Goal: Information Seeking & Learning: Learn about a topic

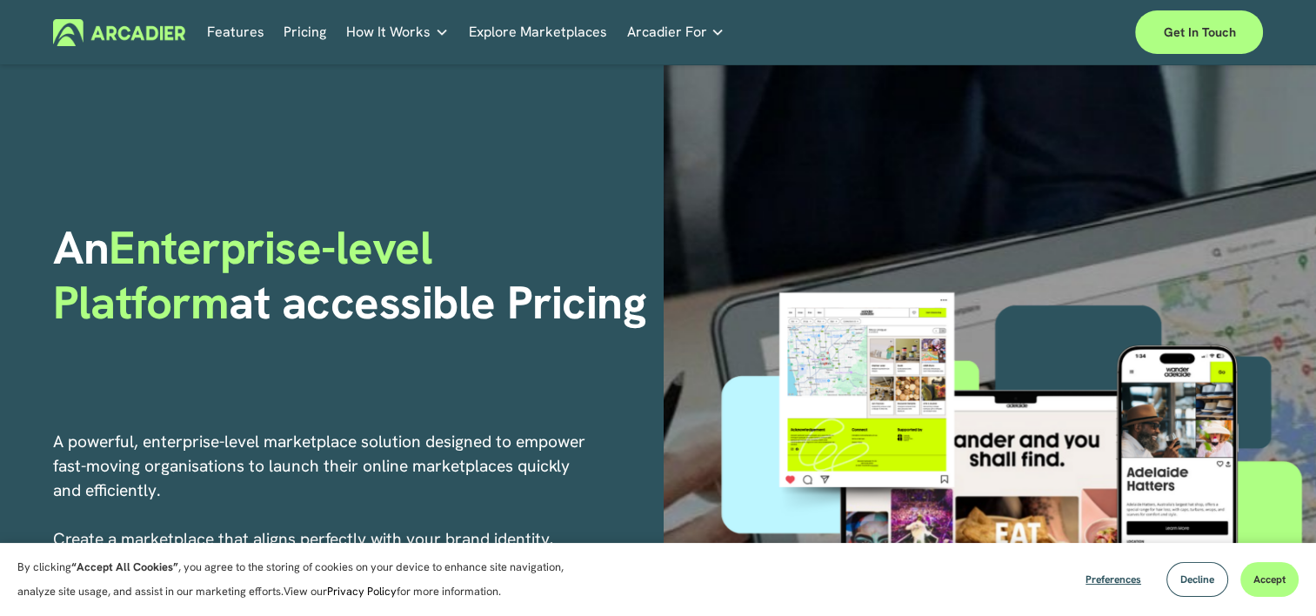
click at [509, 24] on link "Explore Marketplaces" at bounding box center [538, 32] width 138 height 27
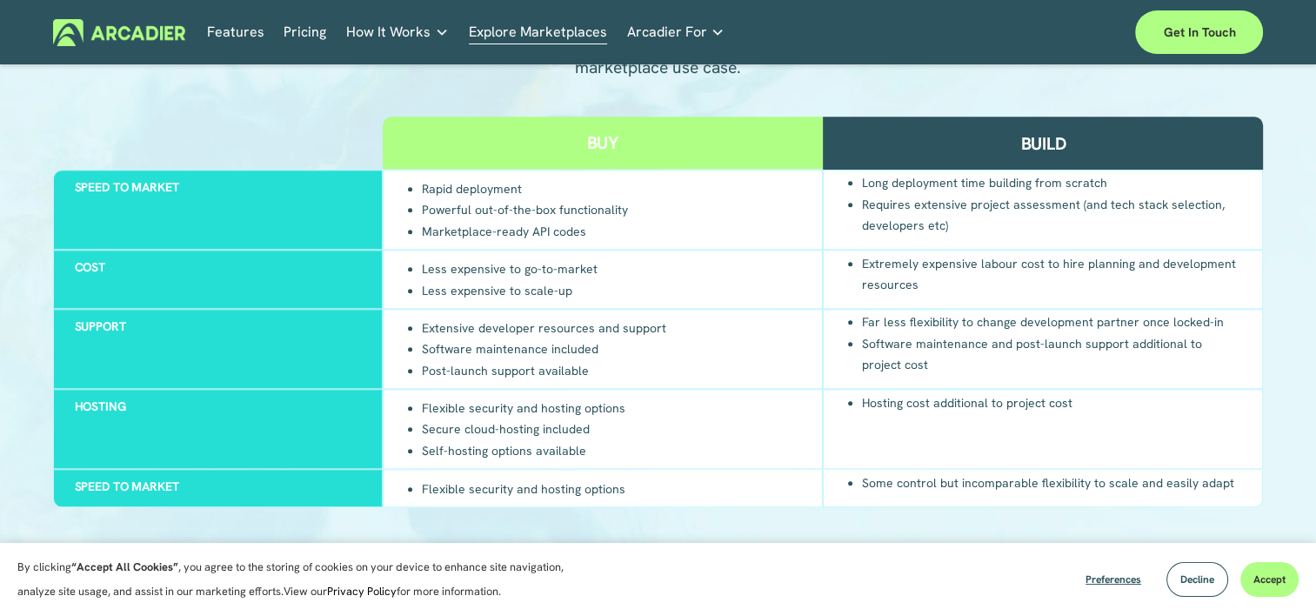
scroll to position [1677, 0]
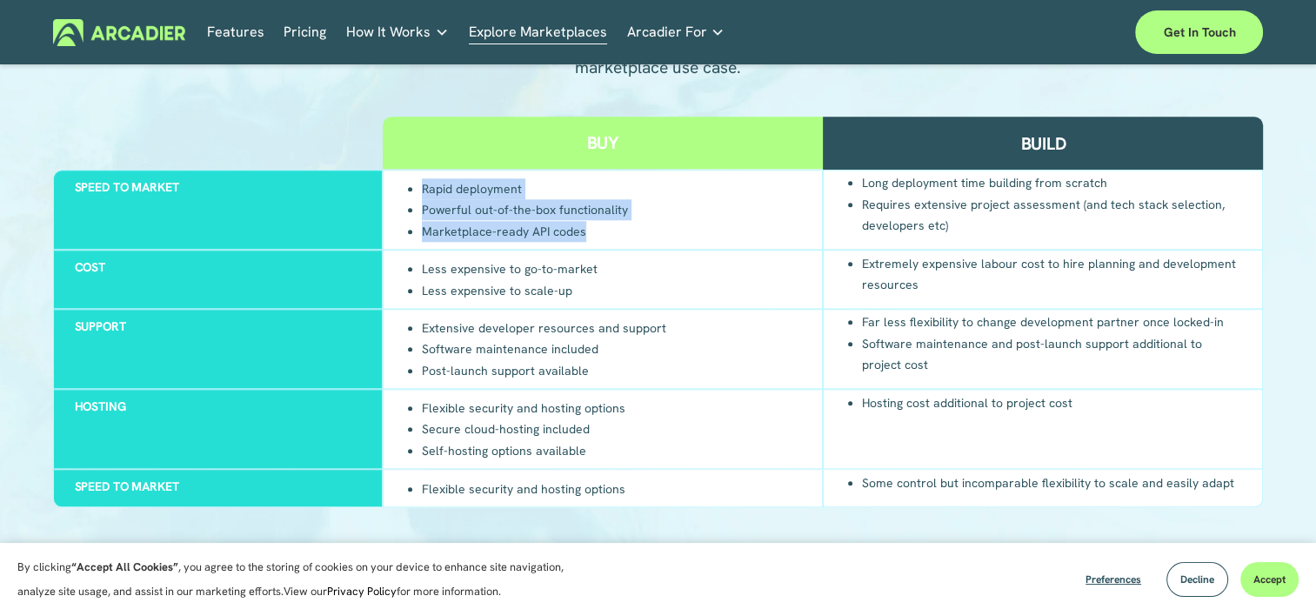
drag, startPoint x: 425, startPoint y: 197, endPoint x: 616, endPoint y: 249, distance: 198.1
click at [616, 242] on ul "Rapid deployment Powerful out-of-the-box functionality Marketplace-ready API co…" at bounding box center [517, 209] width 224 height 64
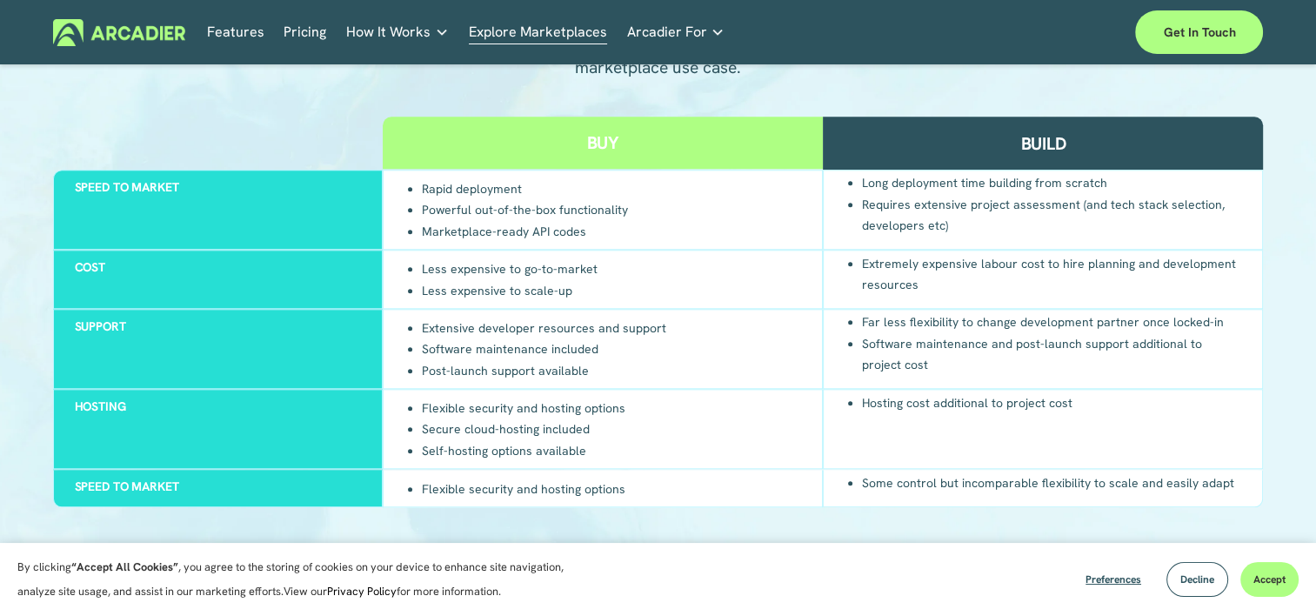
drag, startPoint x: 616, startPoint y: 249, endPoint x: 767, endPoint y: 264, distance: 152.1
click at [767, 264] on div "Less expensive to go-to-market Less expensive to scale-up" at bounding box center [603, 279] width 440 height 59
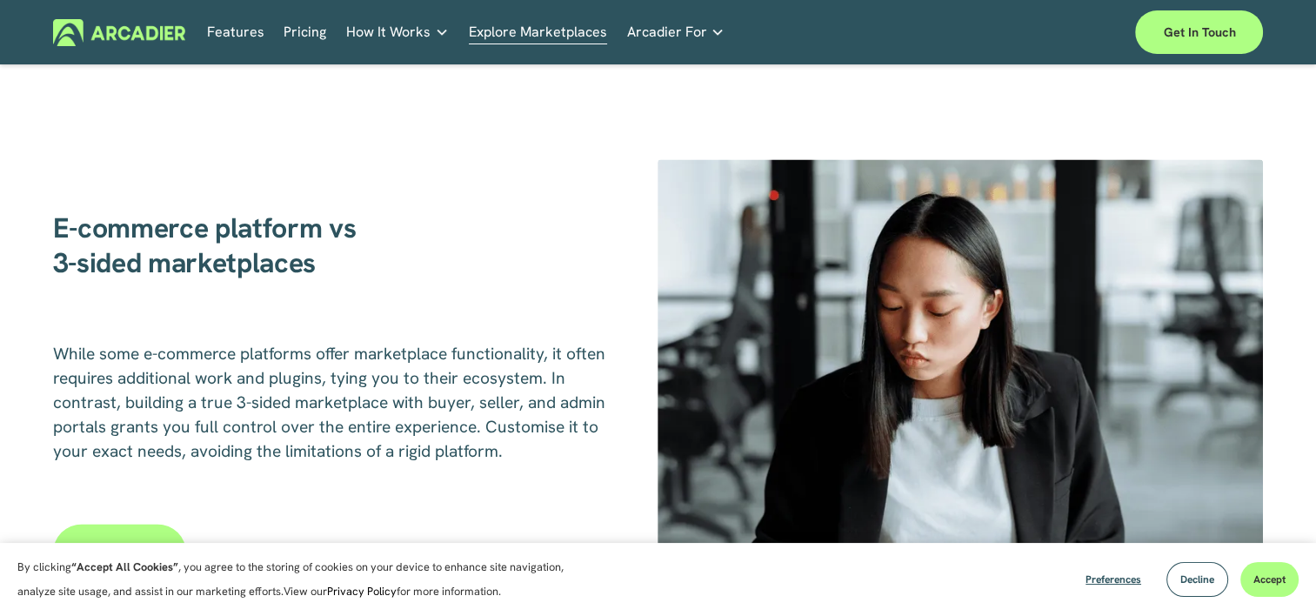
scroll to position [2231, 0]
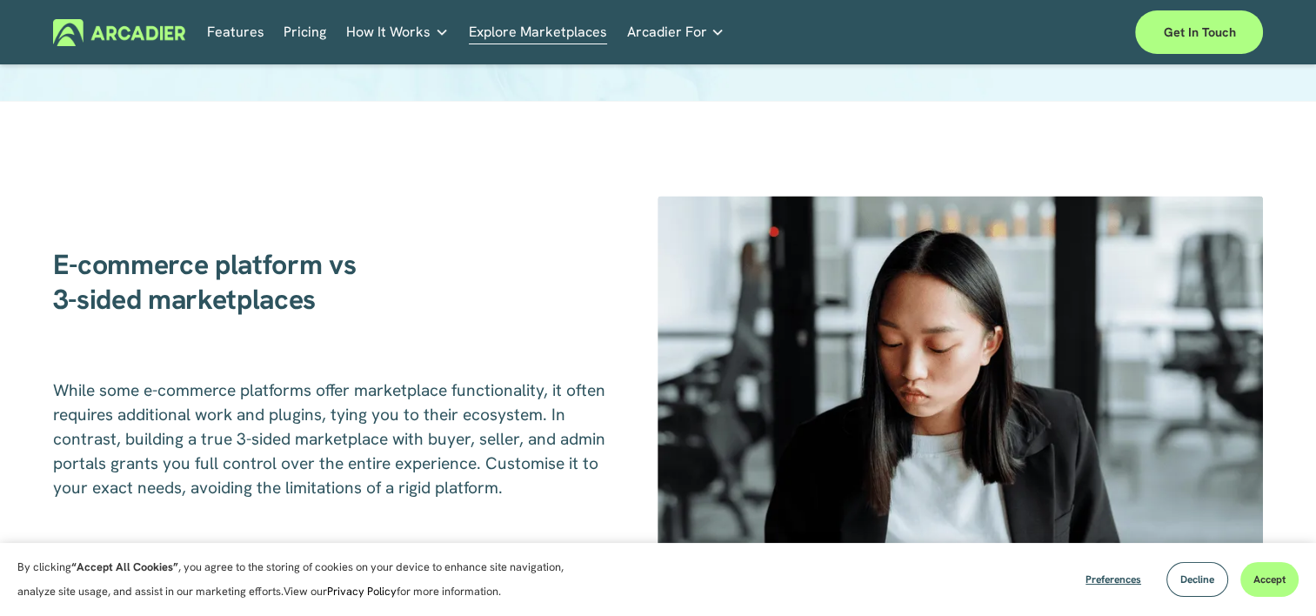
click at [466, 276] on h2 "E-commerce platform vs 3-sided marketplaces" at bounding box center [330, 283] width 555 height 70
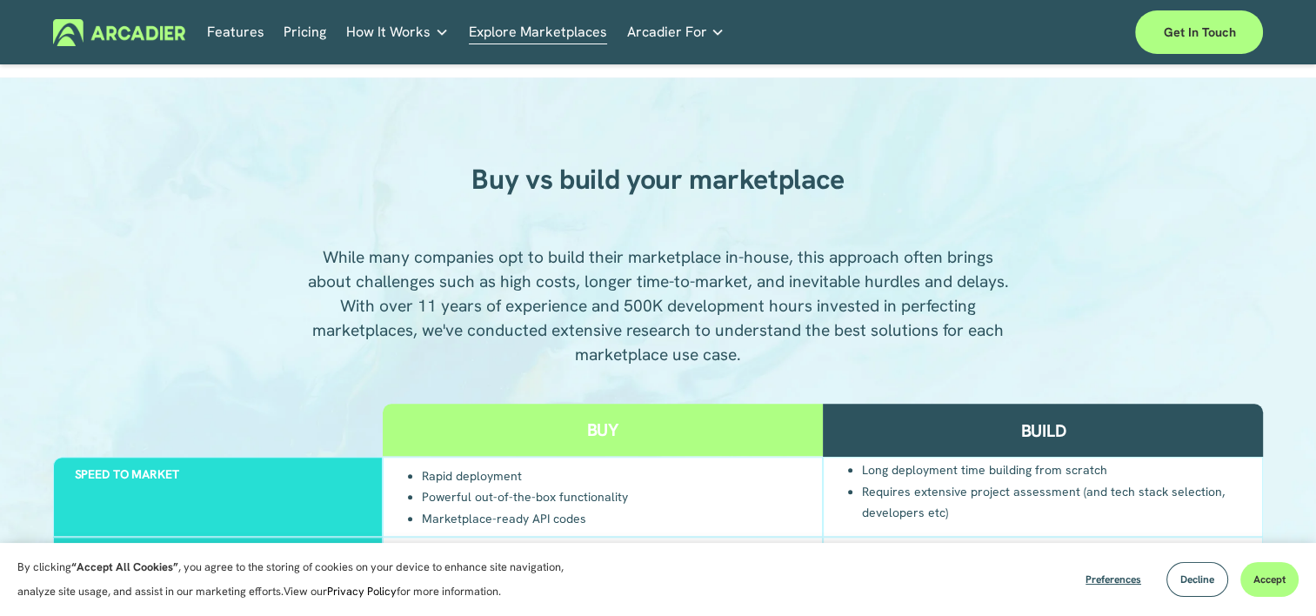
scroll to position [1483, 0]
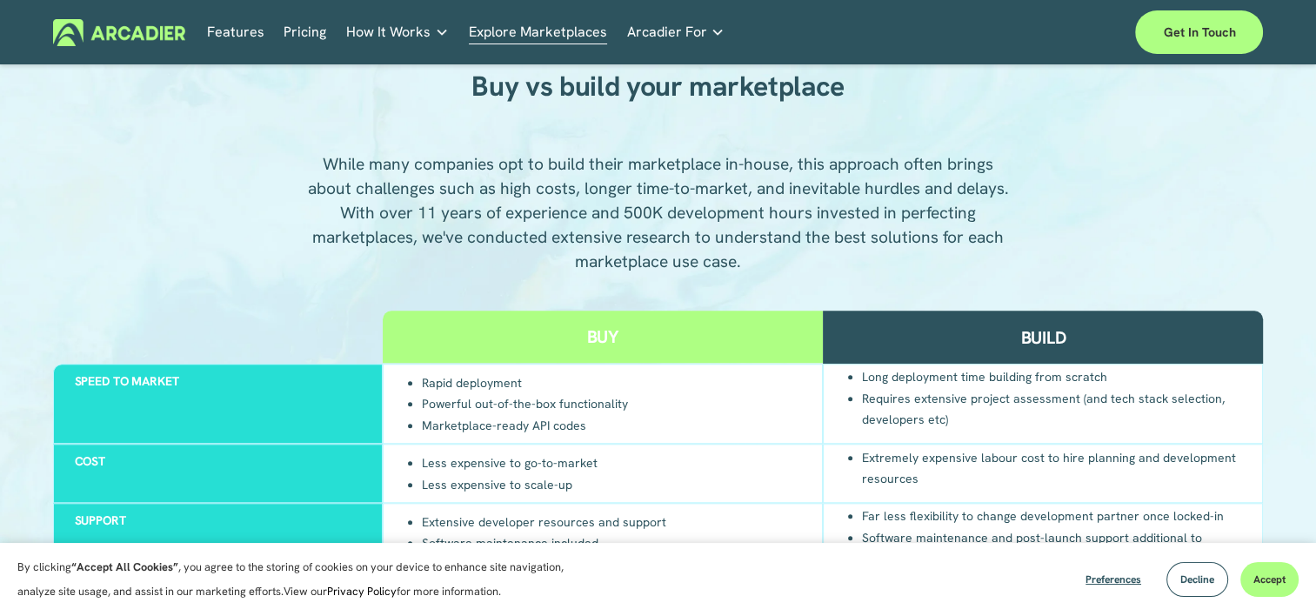
click at [467, 97] on h2 "Buy vs build your marketplace" at bounding box center [658, 87] width 499 height 35
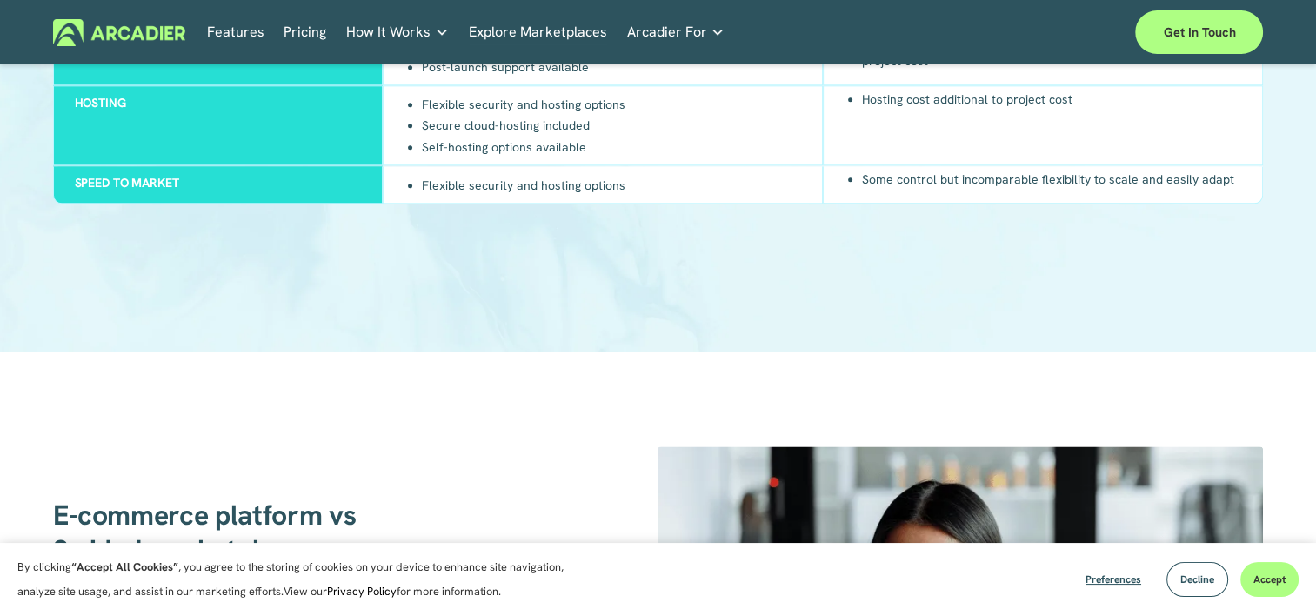
scroll to position [1993, 0]
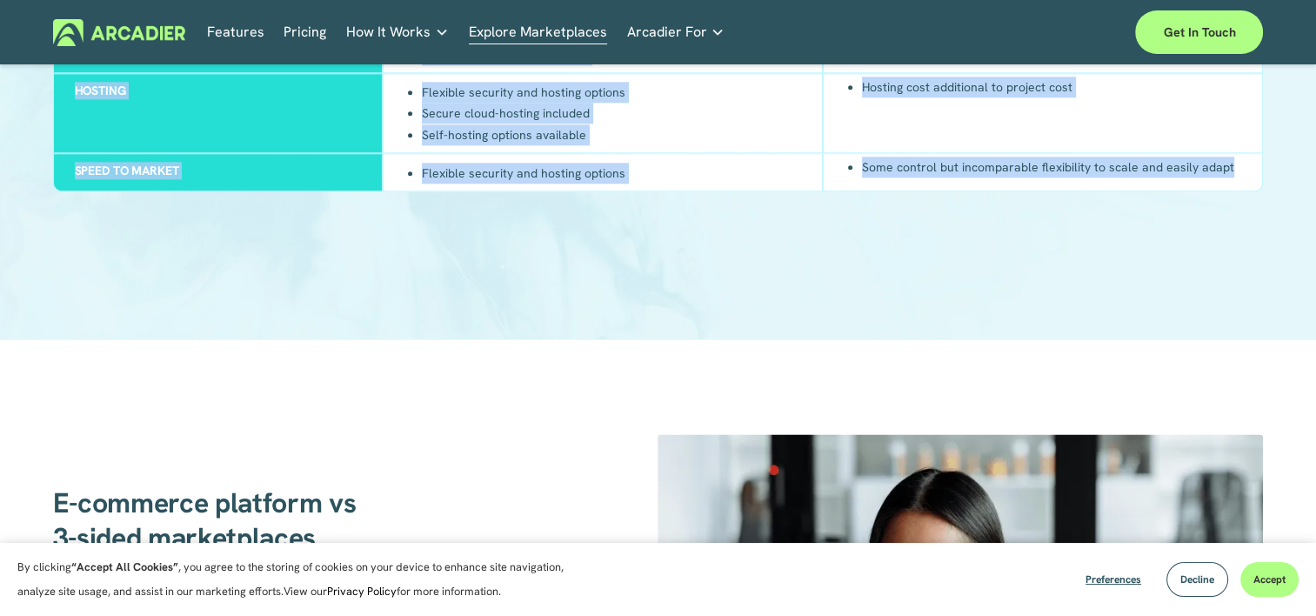
drag, startPoint x: 473, startPoint y: 97, endPoint x: 1252, endPoint y: 202, distance: 785.7
copy div "Buy vs build your marketplace While many companies opt to build their marketpla…"
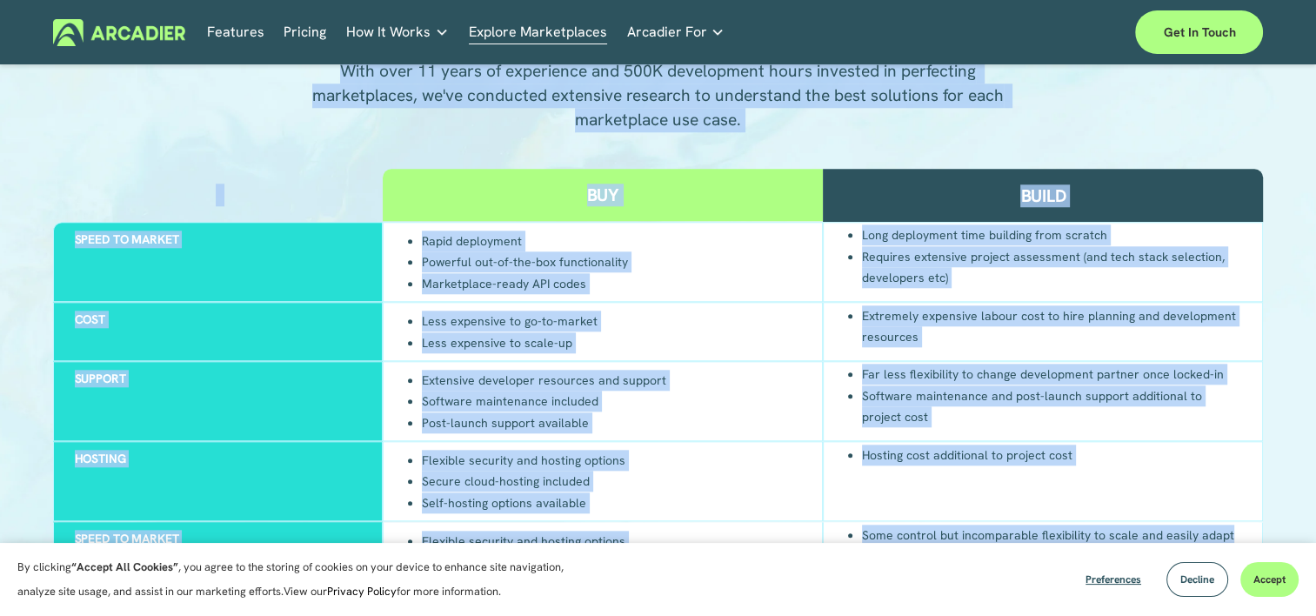
scroll to position [1624, 0]
click at [671, 289] on div "Rapid deployment Powerful out-of-the-box functionality Marketplace-ready API co…" at bounding box center [603, 263] width 440 height 80
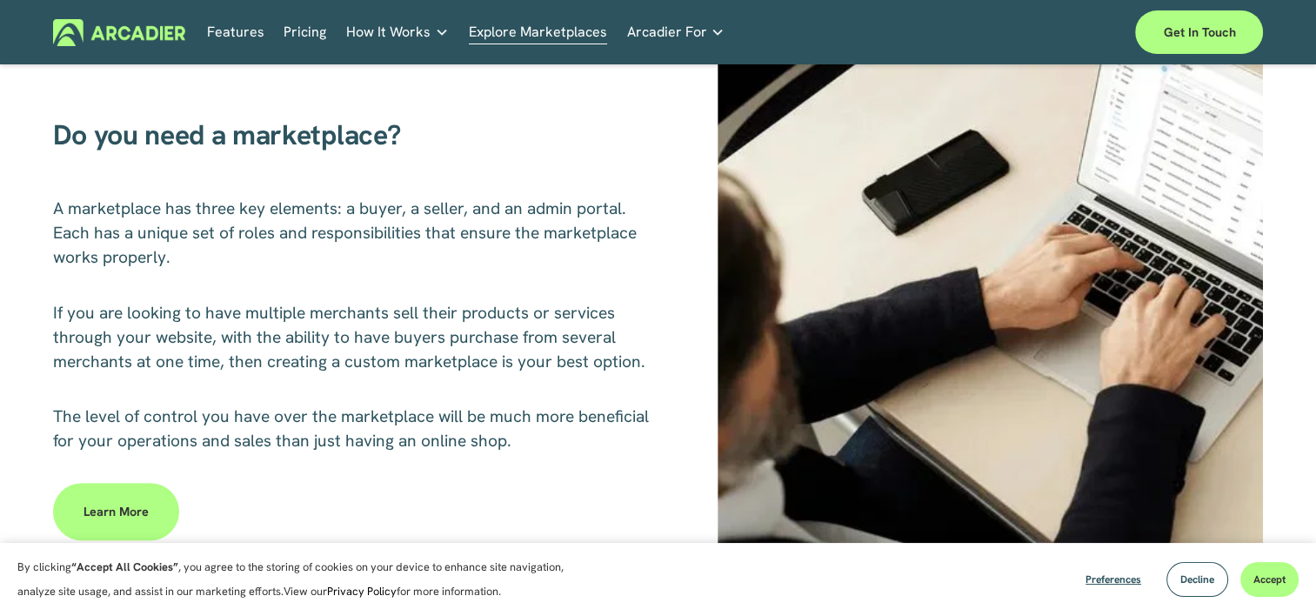
scroll to position [890, 0]
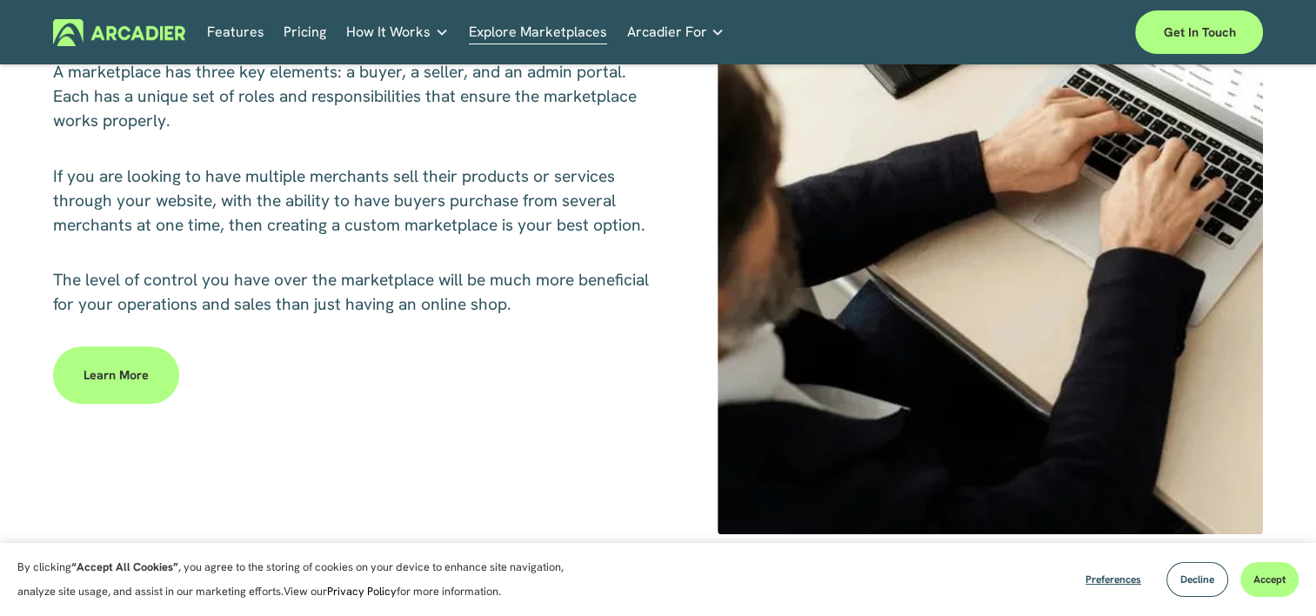
click at [109, 397] on link "Learn more" at bounding box center [116, 374] width 126 height 57
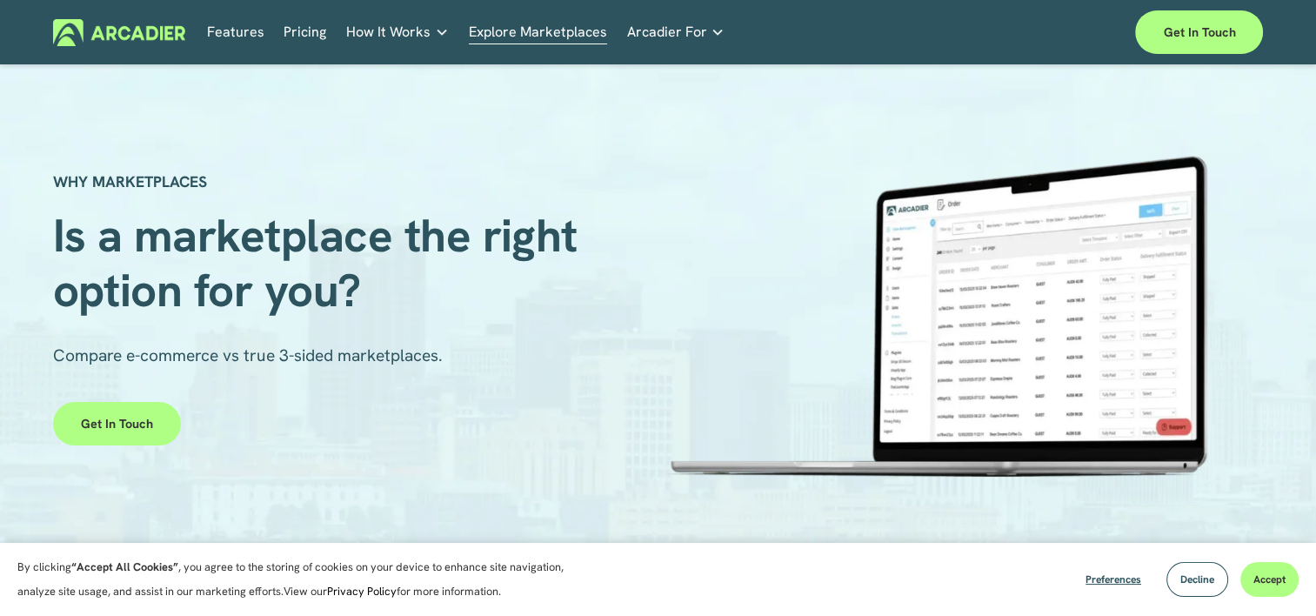
click at [665, 31] on span "Arcadier For" at bounding box center [666, 32] width 80 height 24
click at [0, 0] on link "Retail Marketplaces Whatever you are offering to your customer, we bring it all…" at bounding box center [0, 0] width 0 height 0
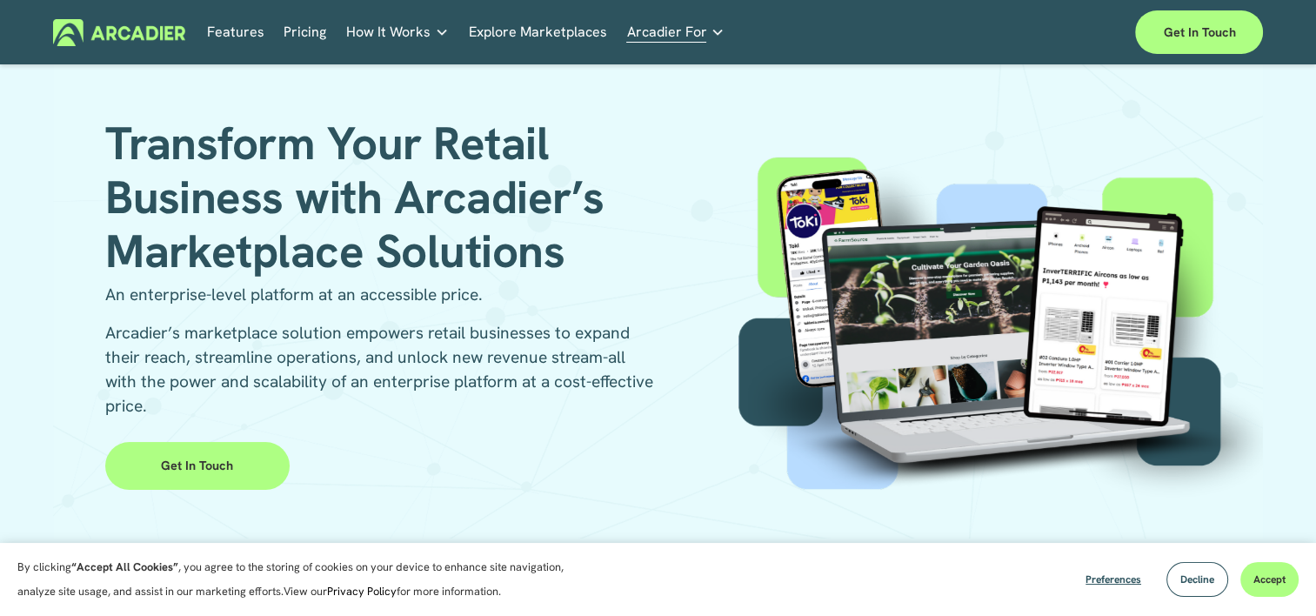
scroll to position [45, 0]
drag, startPoint x: 433, startPoint y: 338, endPoint x: 552, endPoint y: 344, distance: 119.4
click at [552, 344] on p "Arcadier’s marketplace solution empowers retail businesses to expand their reac…" at bounding box center [381, 369] width 552 height 97
copy p "retail businesses"
click at [637, 391] on p "Arcadier’s marketplace solution empowers retail businesses to expand their reac…" at bounding box center [381, 369] width 552 height 97
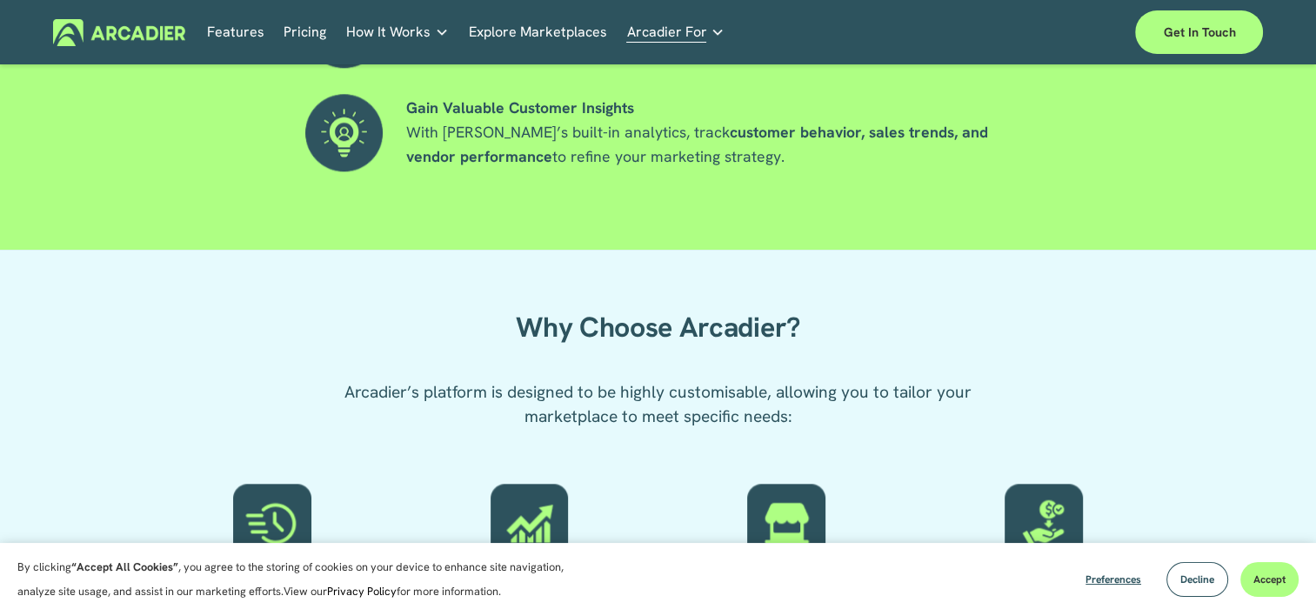
scroll to position [1850, 0]
